Goal: Information Seeking & Learning: Understand process/instructions

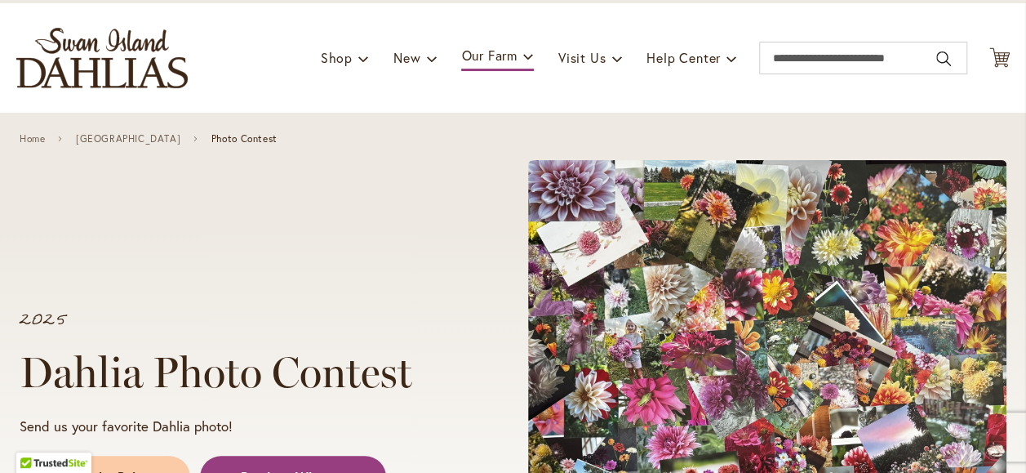
scroll to position [245, 0]
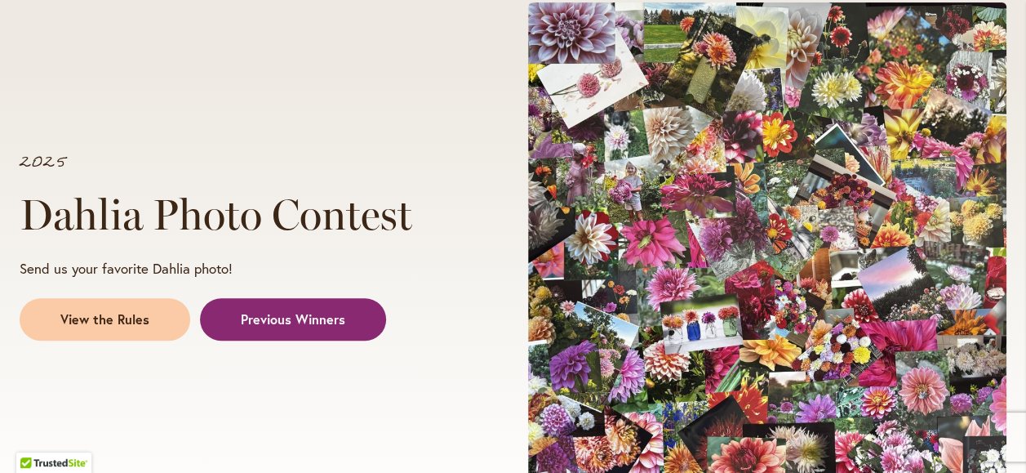
click at [269, 315] on span "Previous Winners" at bounding box center [293, 319] width 104 height 19
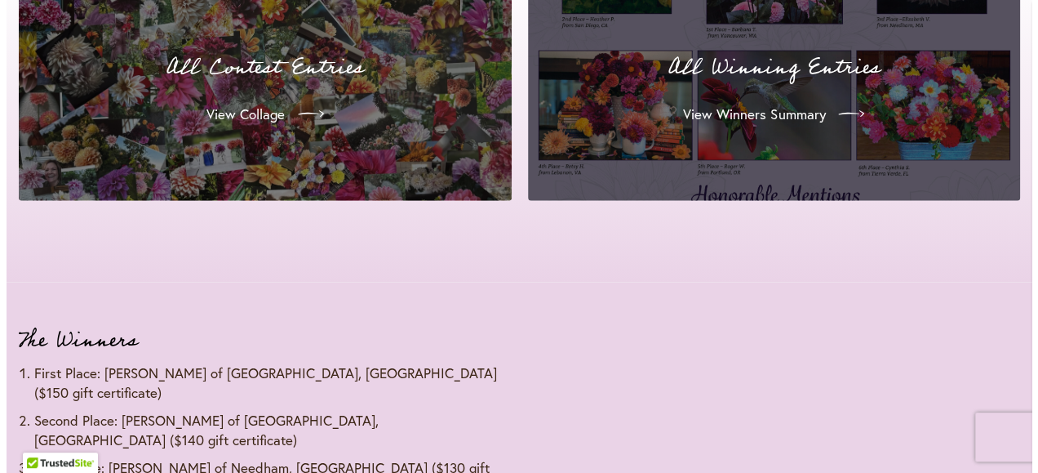
scroll to position [1593, 0]
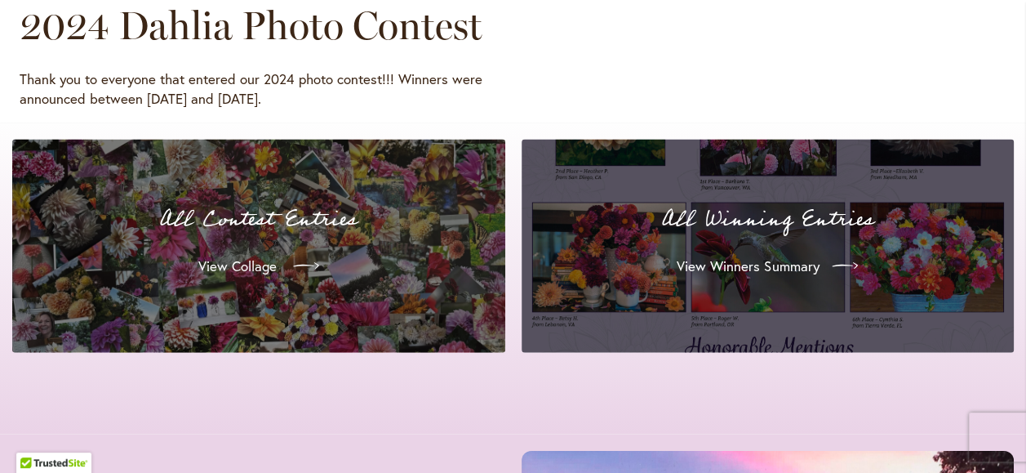
click at [254, 246] on link "View Collage" at bounding box center [258, 266] width 147 height 46
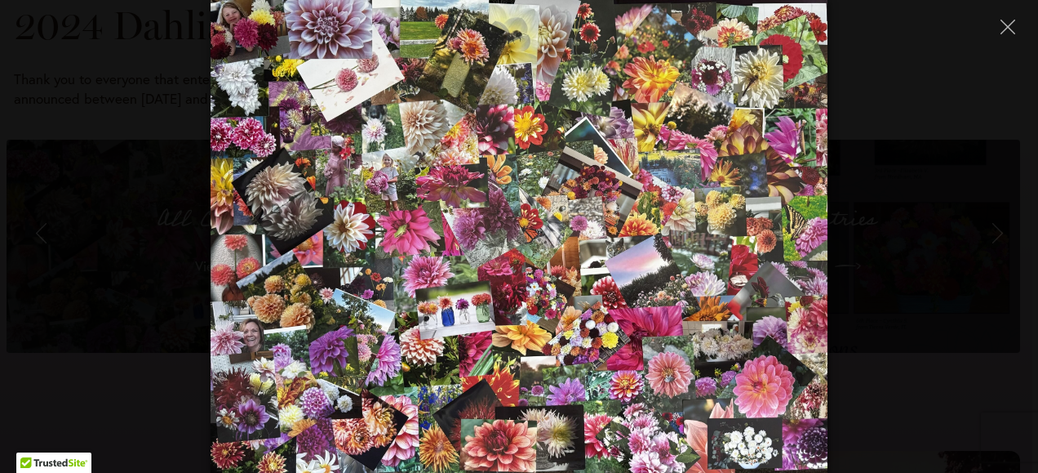
scroll to position [245, 0]
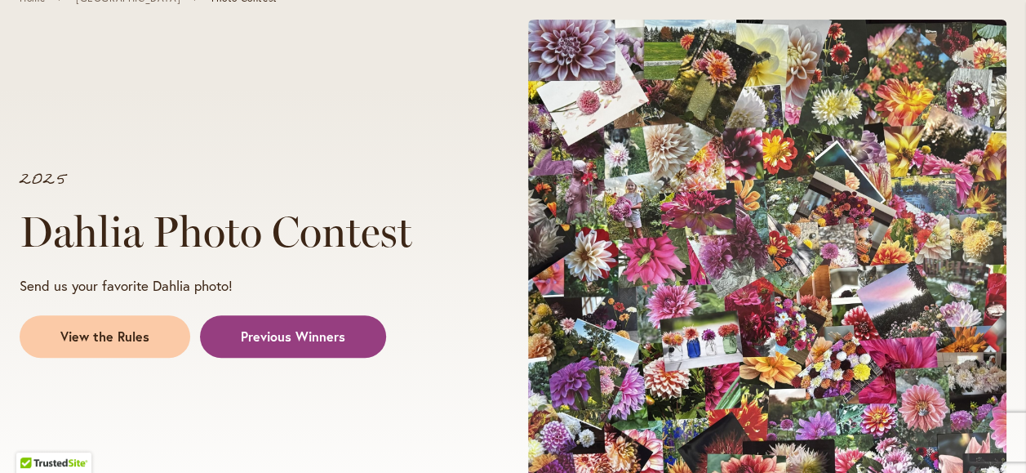
scroll to position [245, 0]
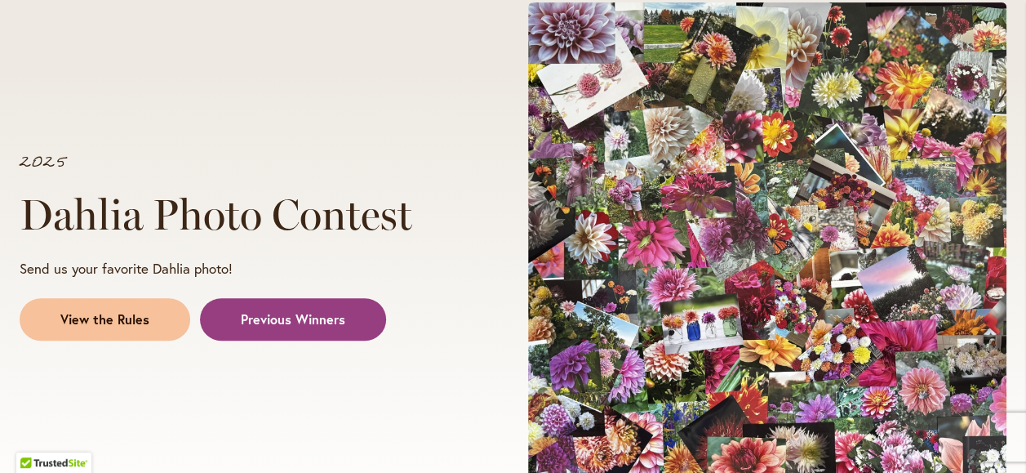
click at [101, 307] on link "View the Rules" at bounding box center [105, 319] width 171 height 42
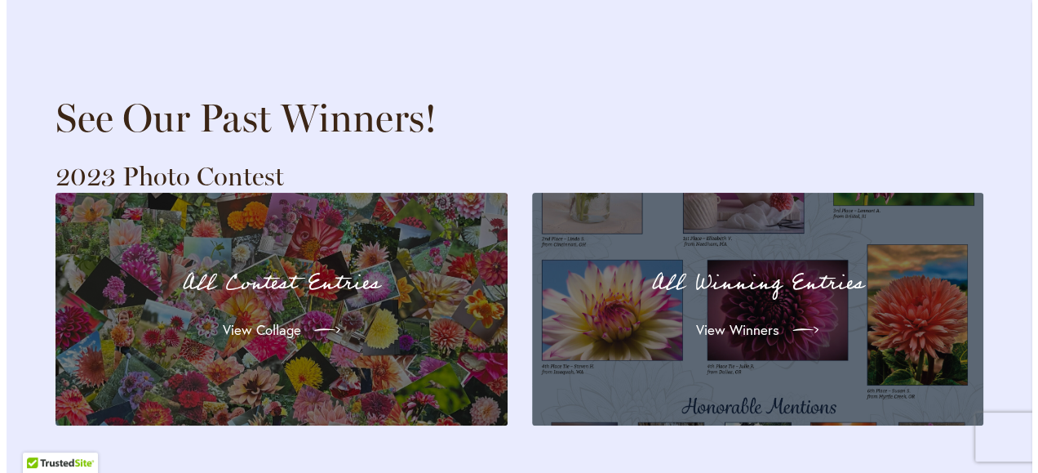
scroll to position [3151, 0]
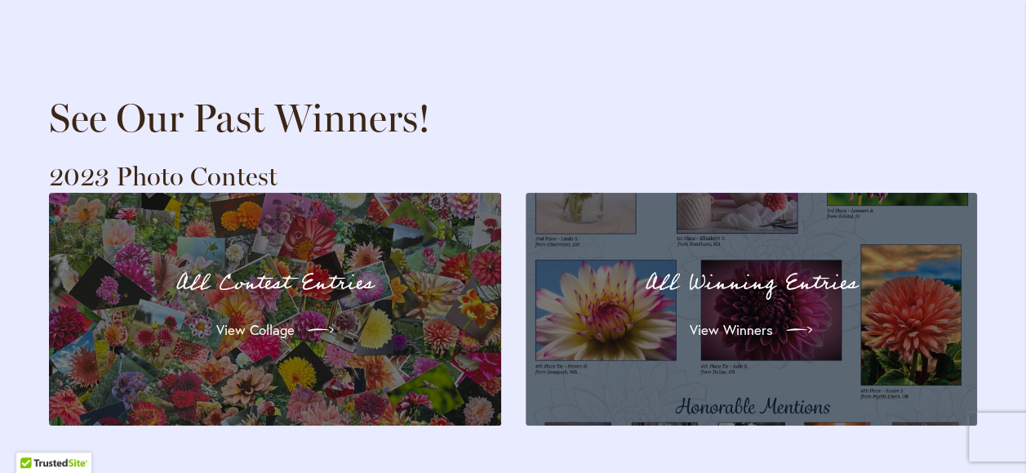
click at [620, 343] on div "All Winning Entries View Winners" at bounding box center [751, 309] width 393 height 174
click at [740, 320] on span "View Winners" at bounding box center [729, 330] width 83 height 20
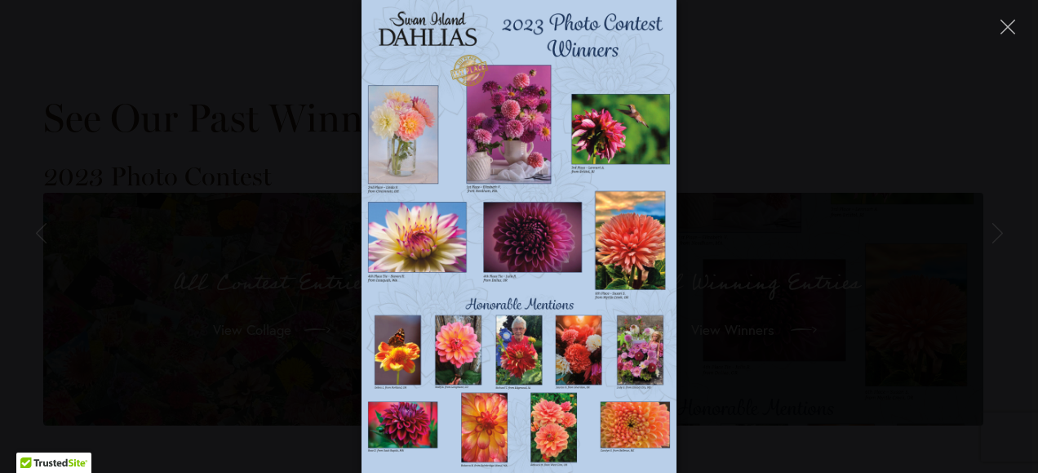
scroll to position [245, 0]
